Goal: Task Accomplishment & Management: Use online tool/utility

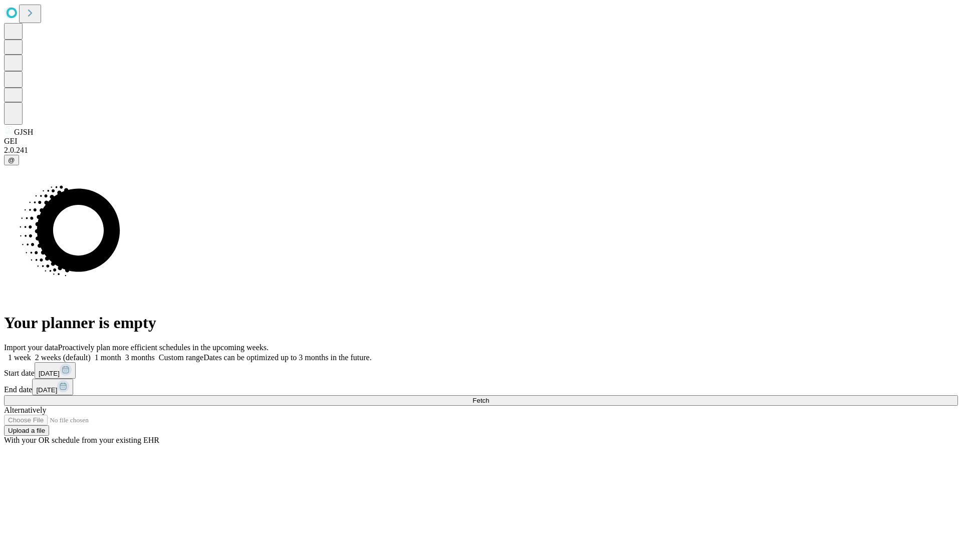
click at [489, 397] on span "Fetch" at bounding box center [480, 401] width 17 height 8
